Goal: Task Accomplishment & Management: Use online tool/utility

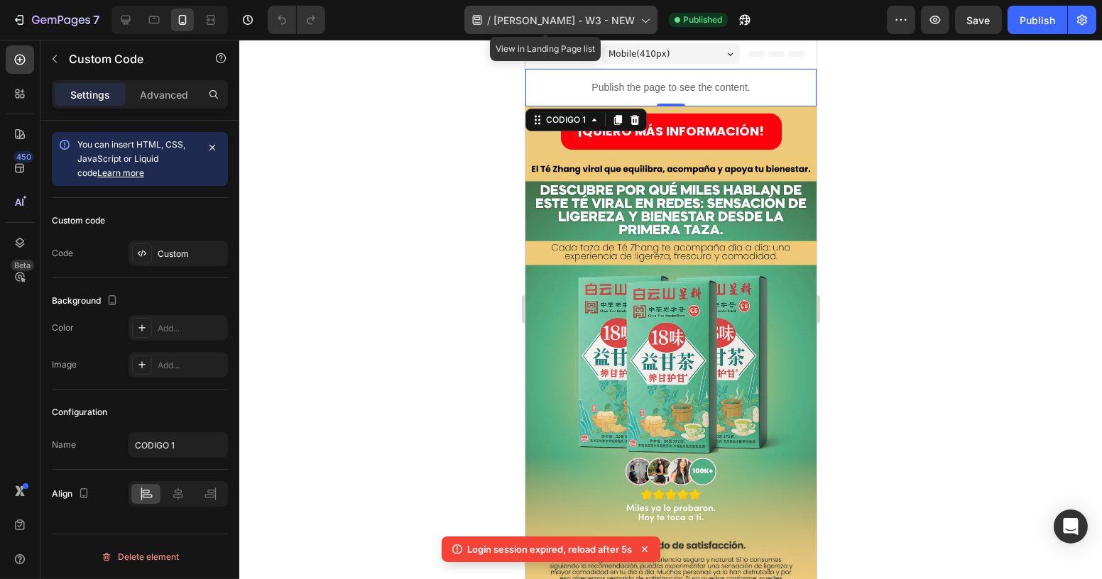
click at [613, 18] on span "[PERSON_NAME] - W3 - NEW" at bounding box center [563, 20] width 141 height 15
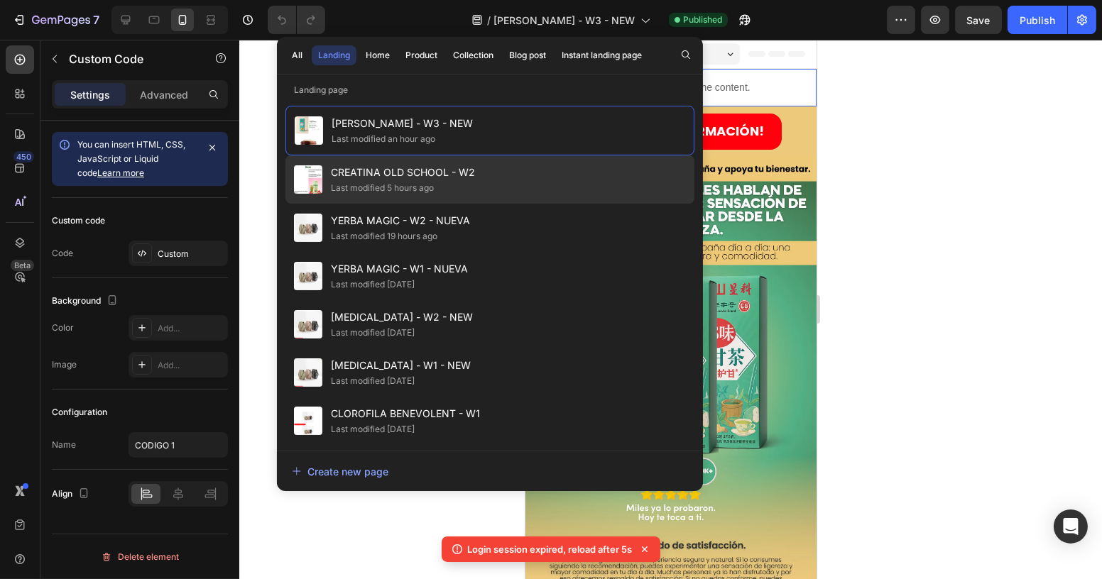
click at [450, 172] on span "CREATINA OLD SCHOOL - W2" at bounding box center [403, 172] width 144 height 17
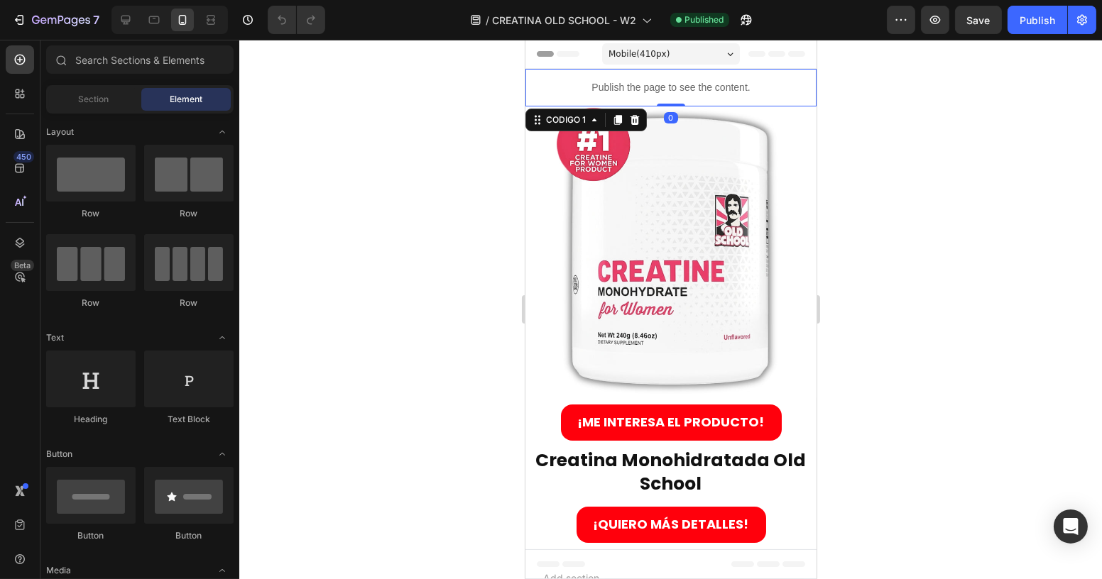
click at [738, 85] on p "Publish the page to see the content." at bounding box center [670, 87] width 291 height 15
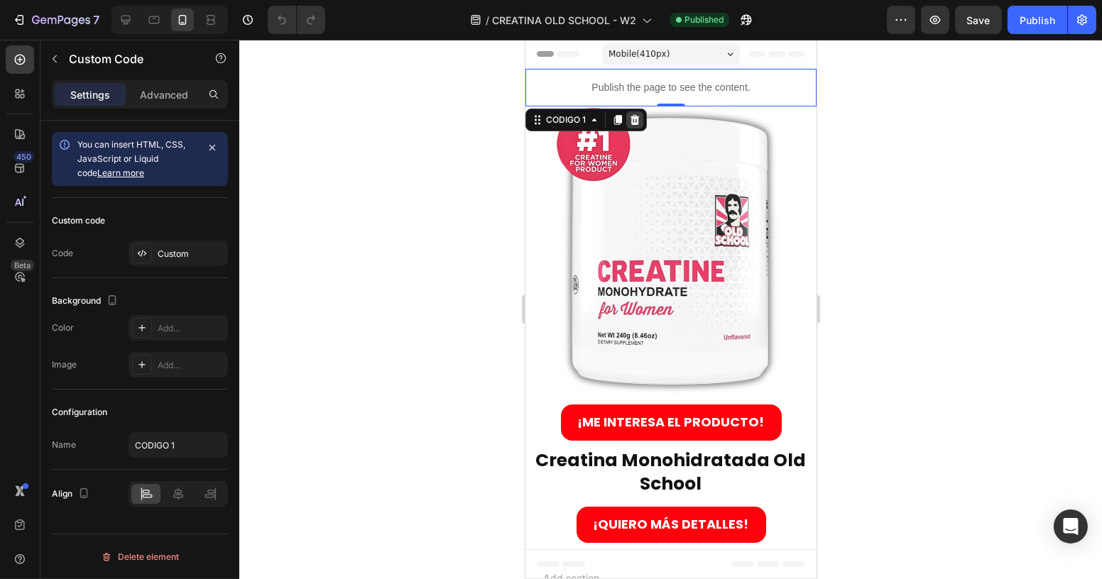
click at [637, 116] on icon at bounding box center [634, 120] width 9 height 10
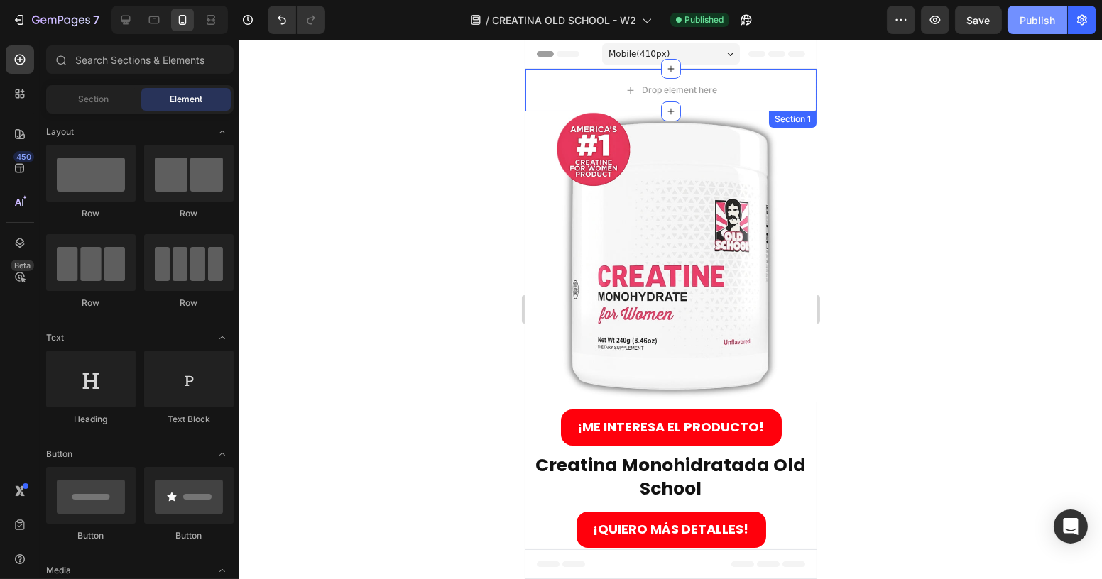
click at [1037, 25] on div "Publish" at bounding box center [1038, 20] width 36 height 15
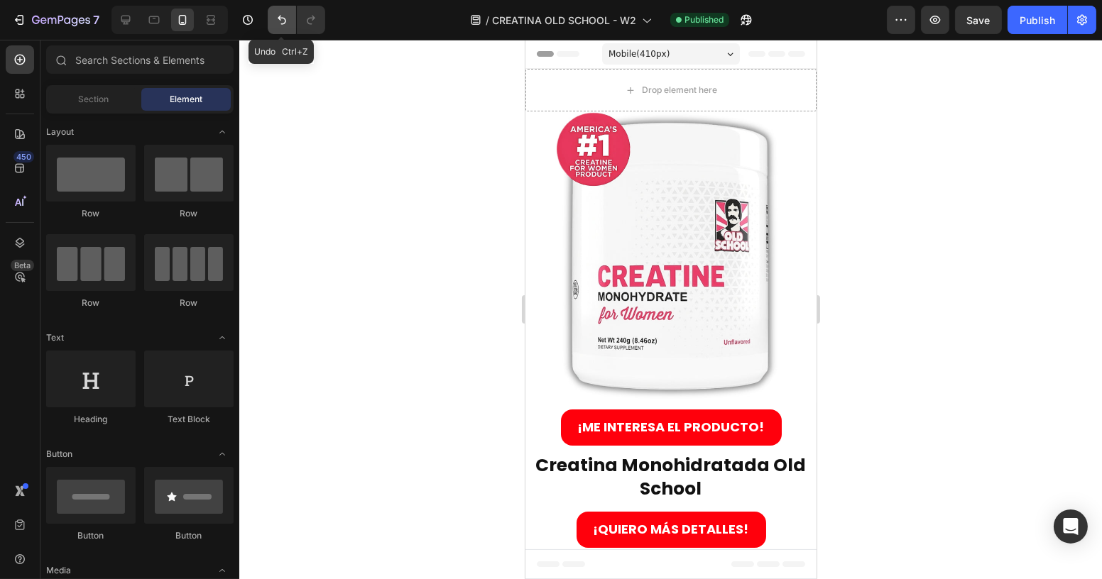
click at [286, 30] on button "Undo/Redo" at bounding box center [282, 20] width 28 height 28
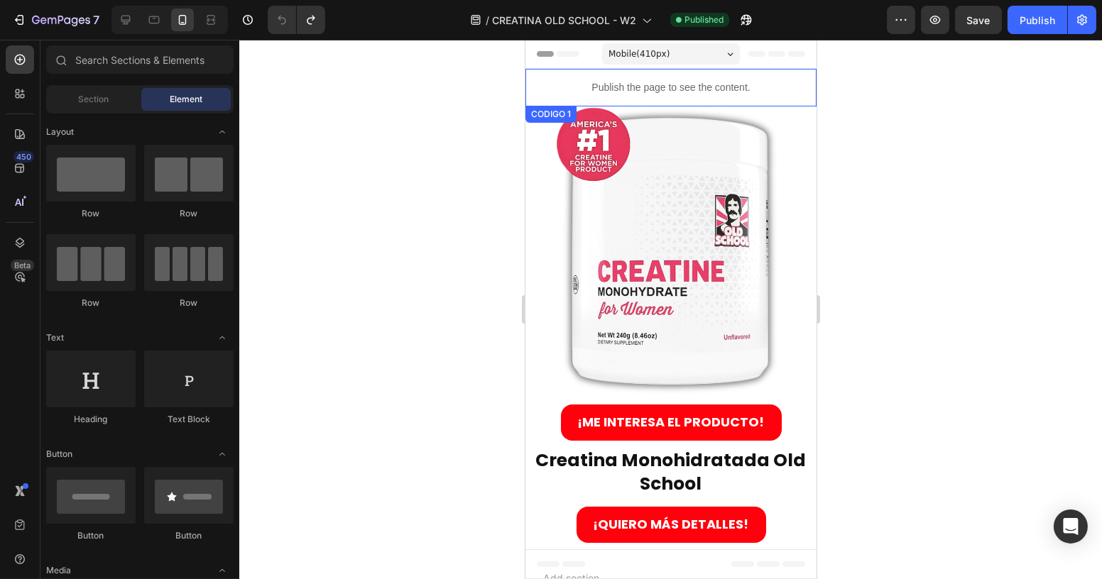
click at [687, 79] on div "Publish the page to see the content." at bounding box center [670, 88] width 291 height 38
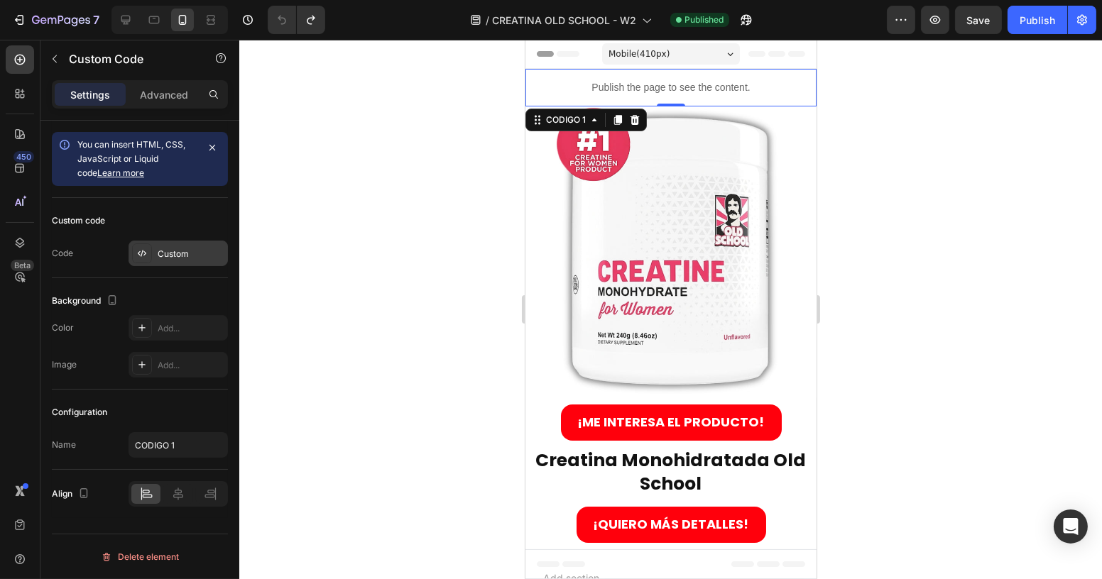
click at [173, 248] on div "Custom" at bounding box center [191, 254] width 67 height 13
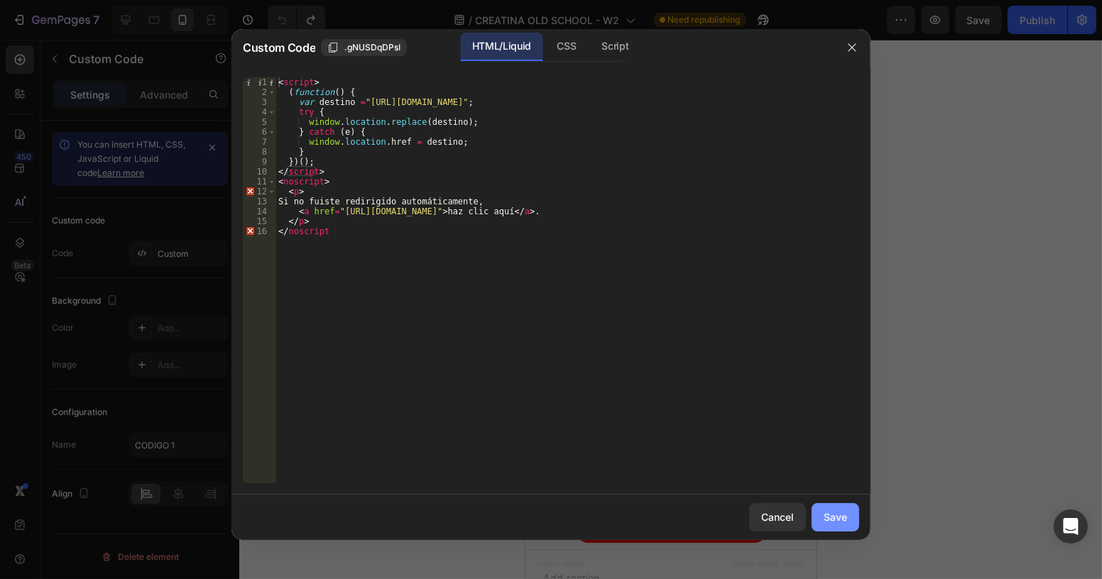
click at [848, 522] on button "Save" at bounding box center [836, 517] width 48 height 28
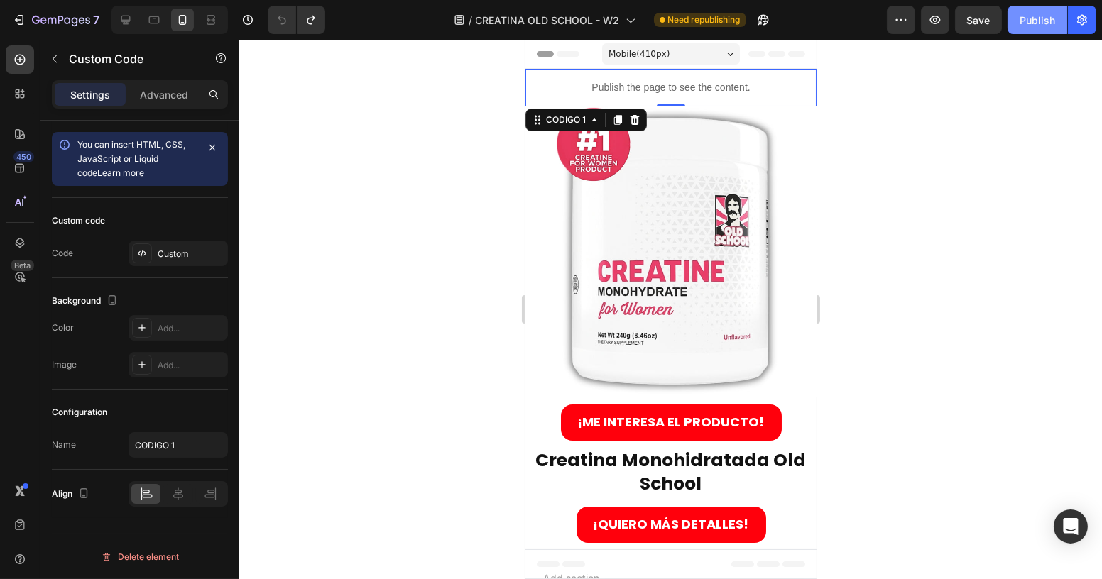
click at [1031, 19] on div "Publish" at bounding box center [1038, 20] width 36 height 15
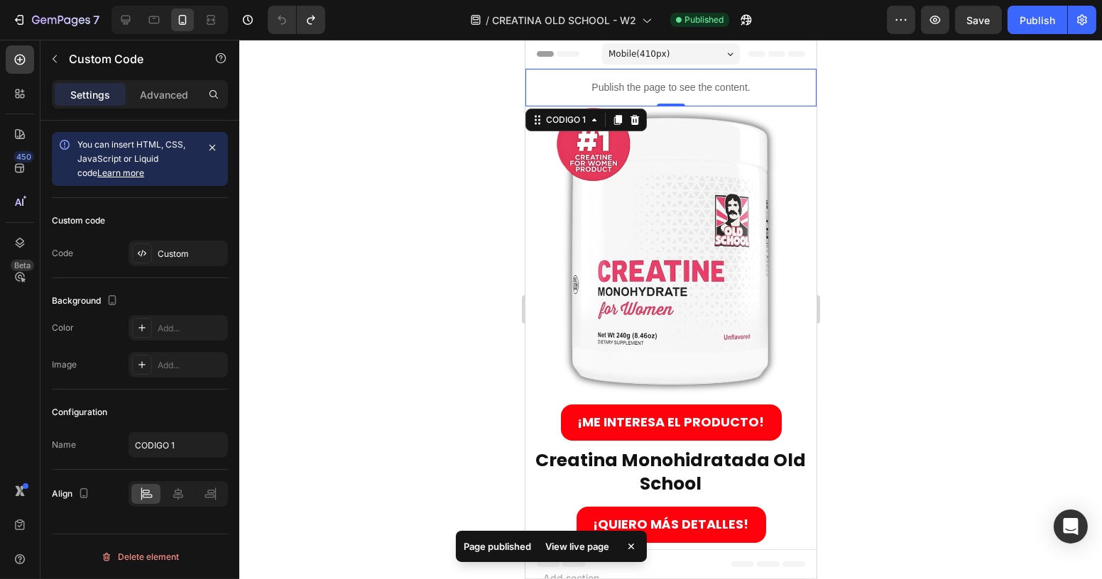
click at [962, 295] on div at bounding box center [670, 310] width 863 height 540
